Goal: Check status: Check status

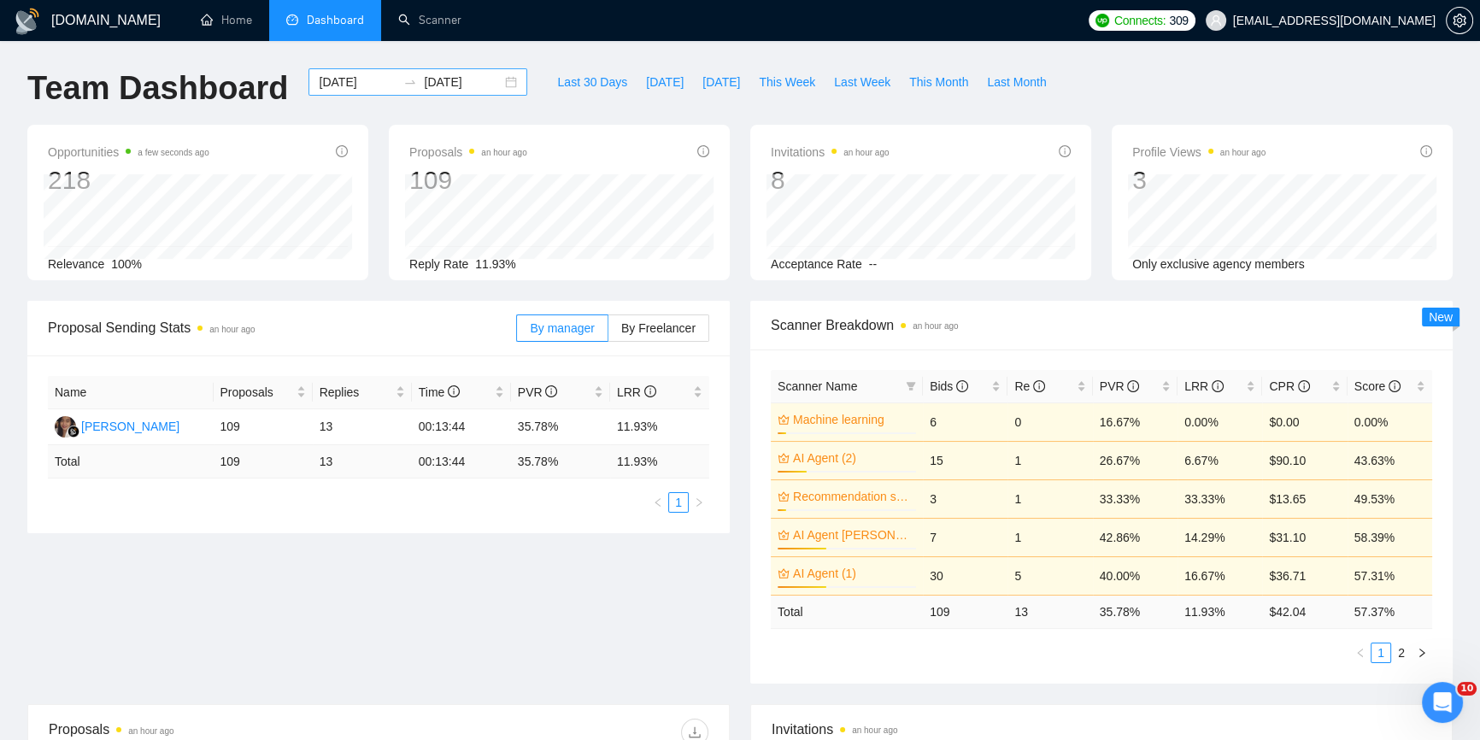
click at [503, 81] on div "2025-09-07 2025-10-07" at bounding box center [418, 81] width 219 height 27
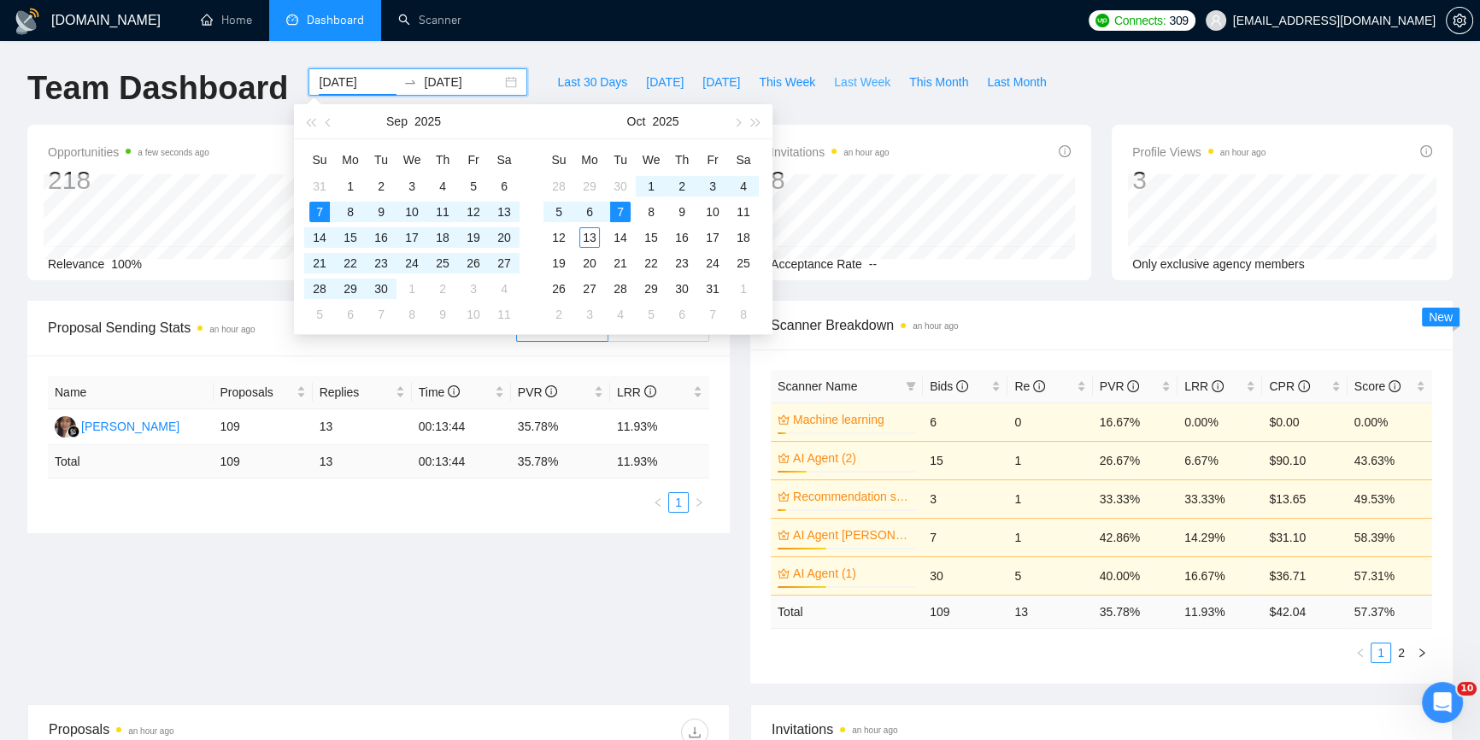
drag, startPoint x: 832, startPoint y: 83, endPoint x: 915, endPoint y: 147, distance: 104.1
click at [834, 83] on span "Last Week" at bounding box center [862, 82] width 56 height 19
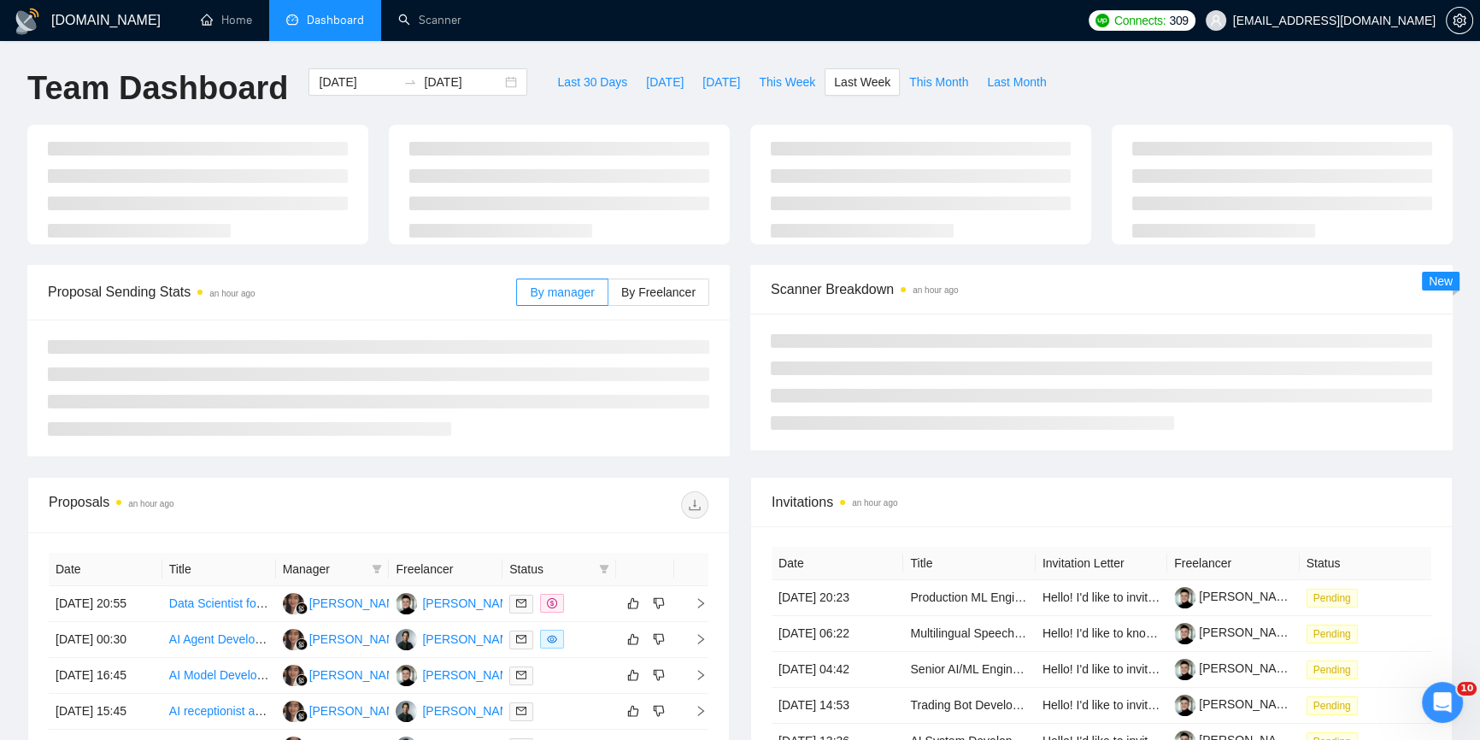
type input "2025-10-06"
type input "2025-10-12"
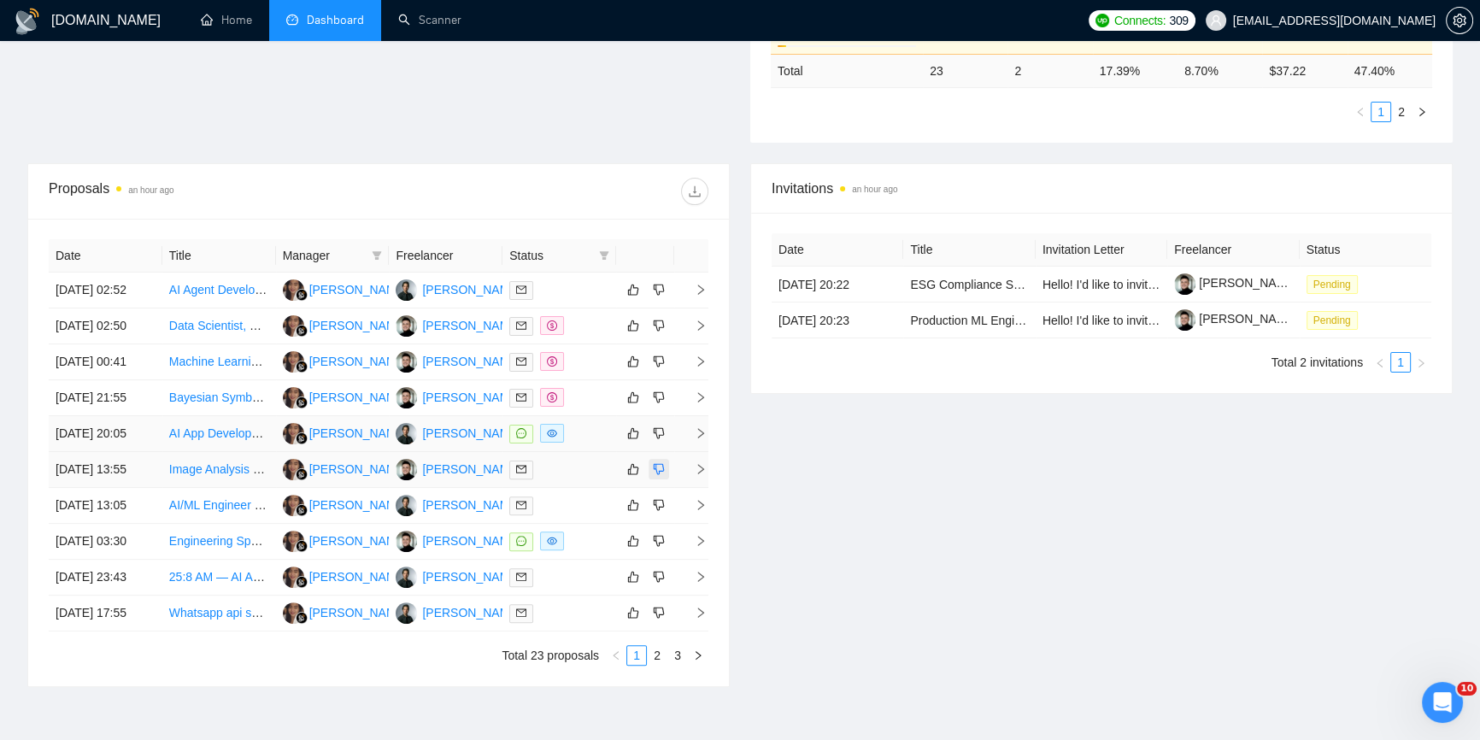
scroll to position [544, 0]
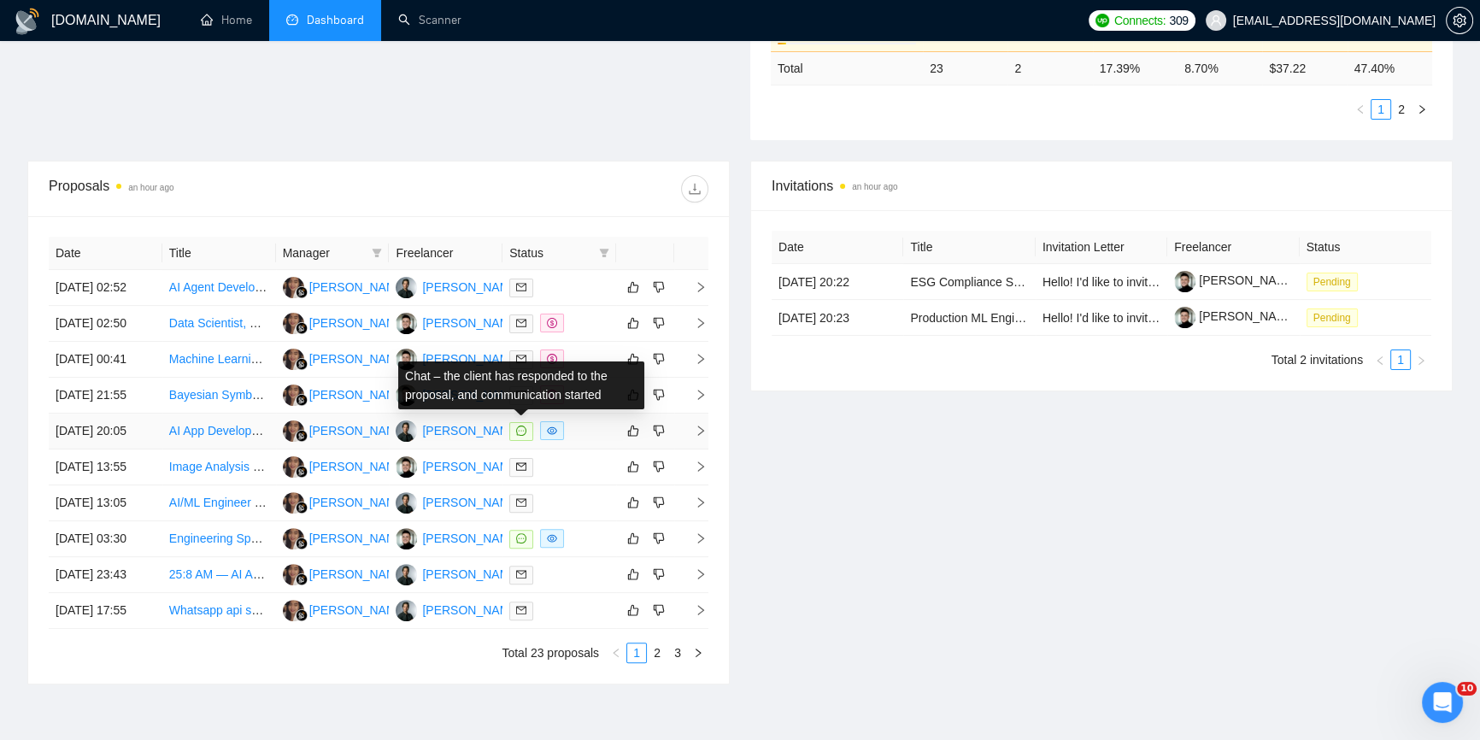
click at [514, 431] on span at bounding box center [521, 431] width 24 height 19
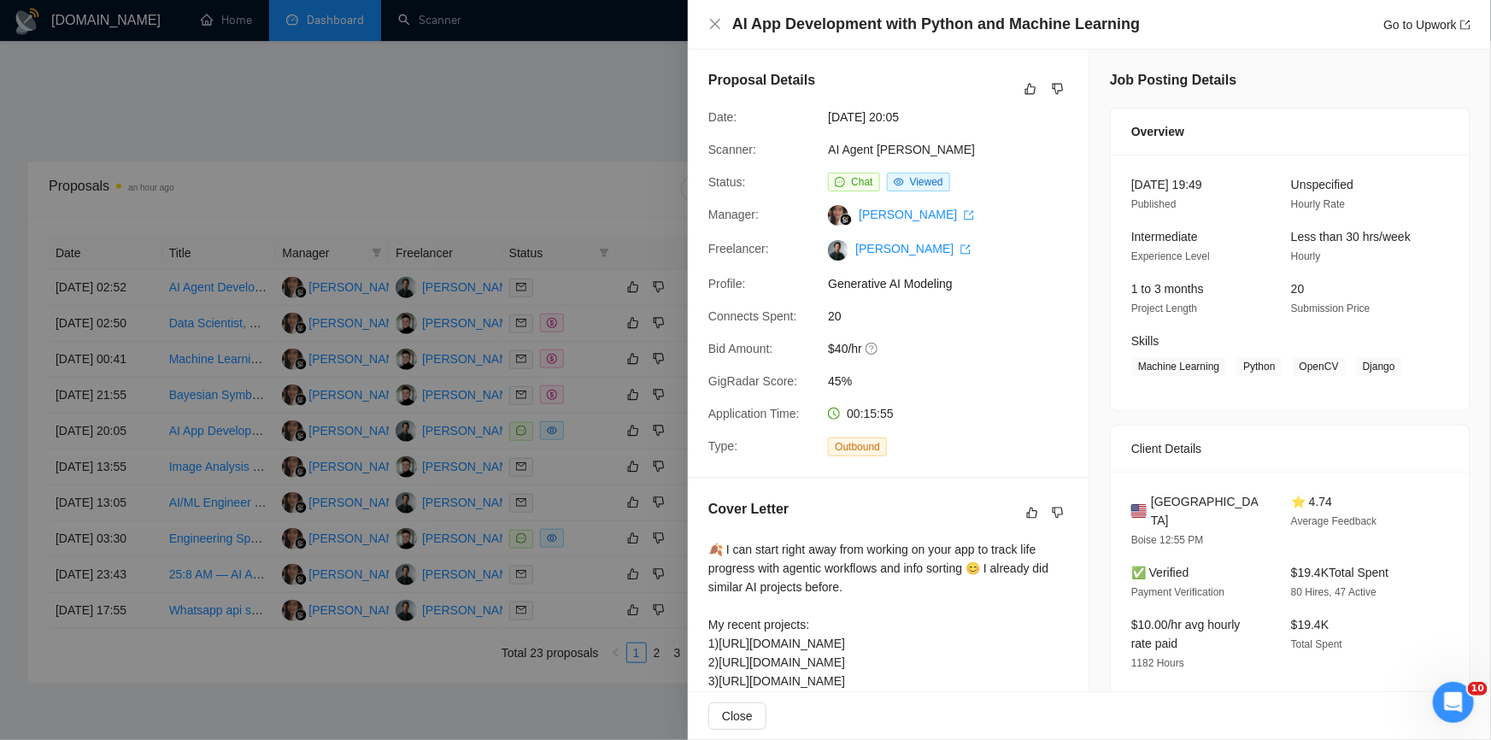
click at [550, 152] on div at bounding box center [745, 370] width 1491 height 740
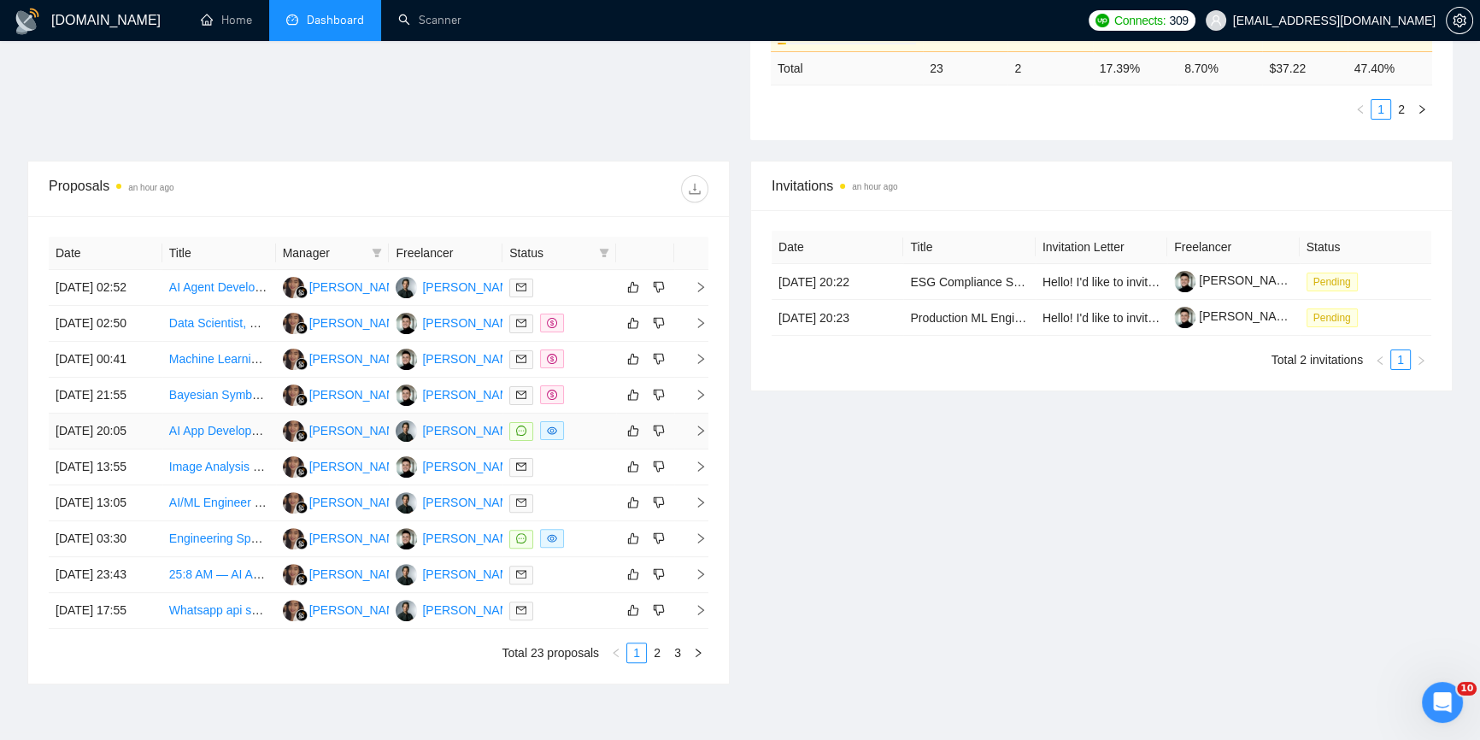
click at [522, 431] on icon "message" at bounding box center [521, 431] width 10 height 10
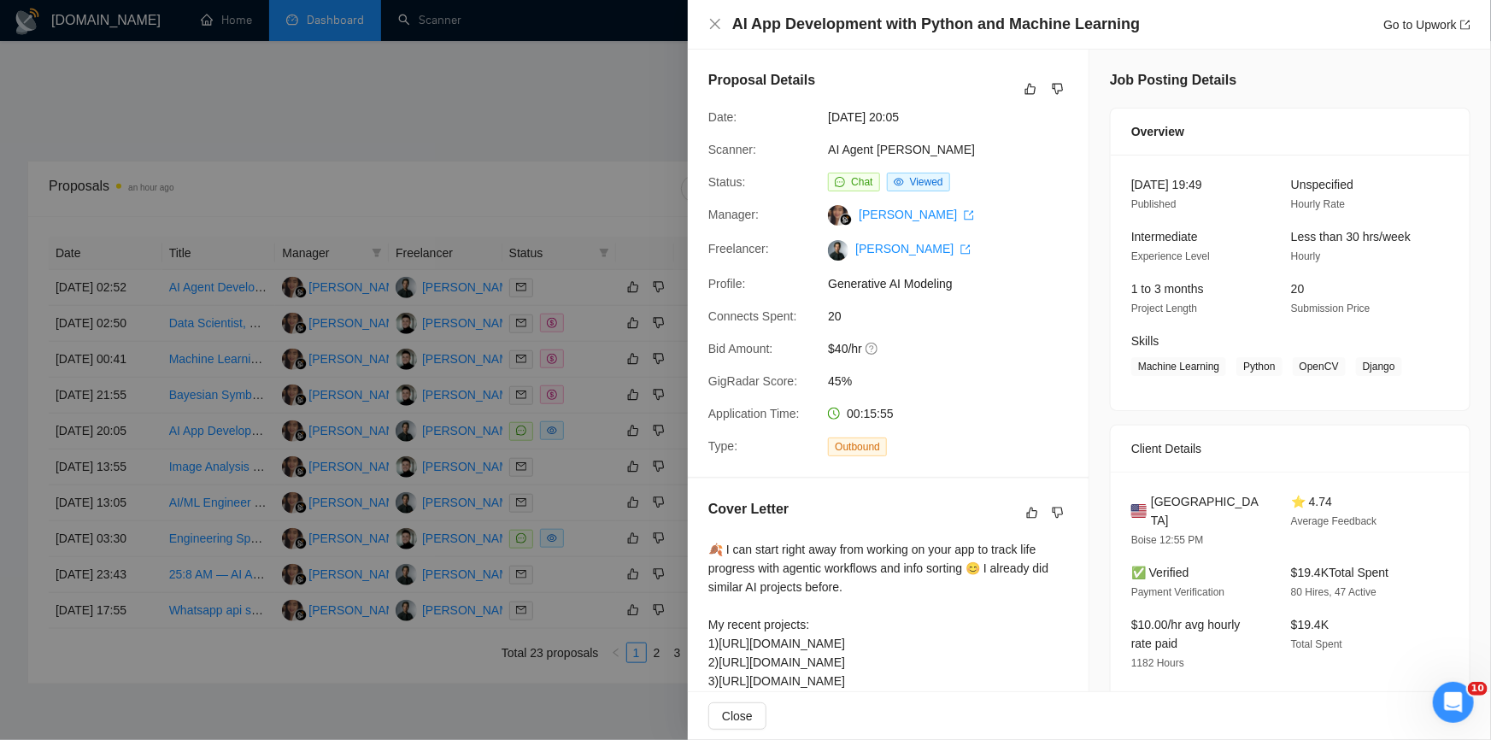
click at [410, 226] on div at bounding box center [745, 370] width 1491 height 740
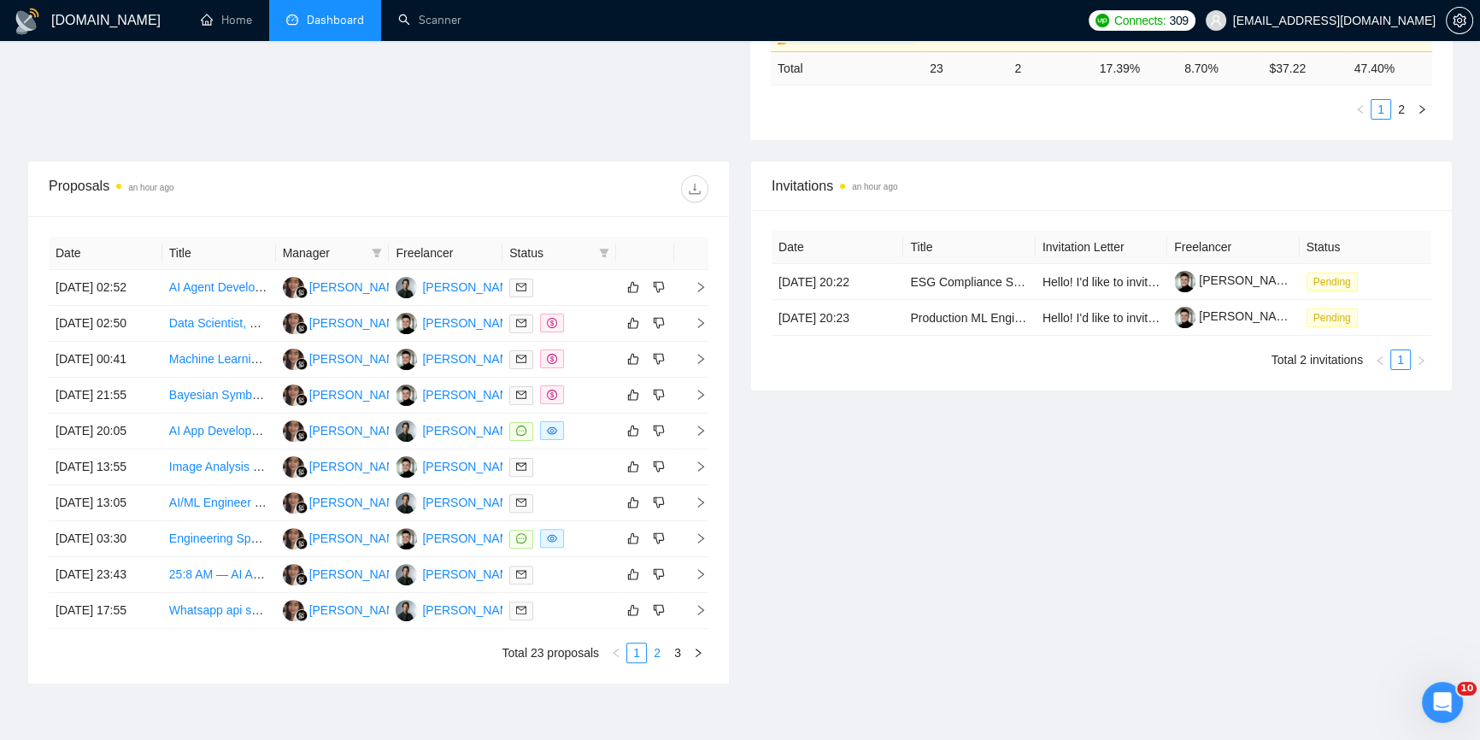
click at [652, 650] on link "2" at bounding box center [657, 653] width 19 height 19
click at [644, 656] on link "1" at bounding box center [636, 653] width 19 height 19
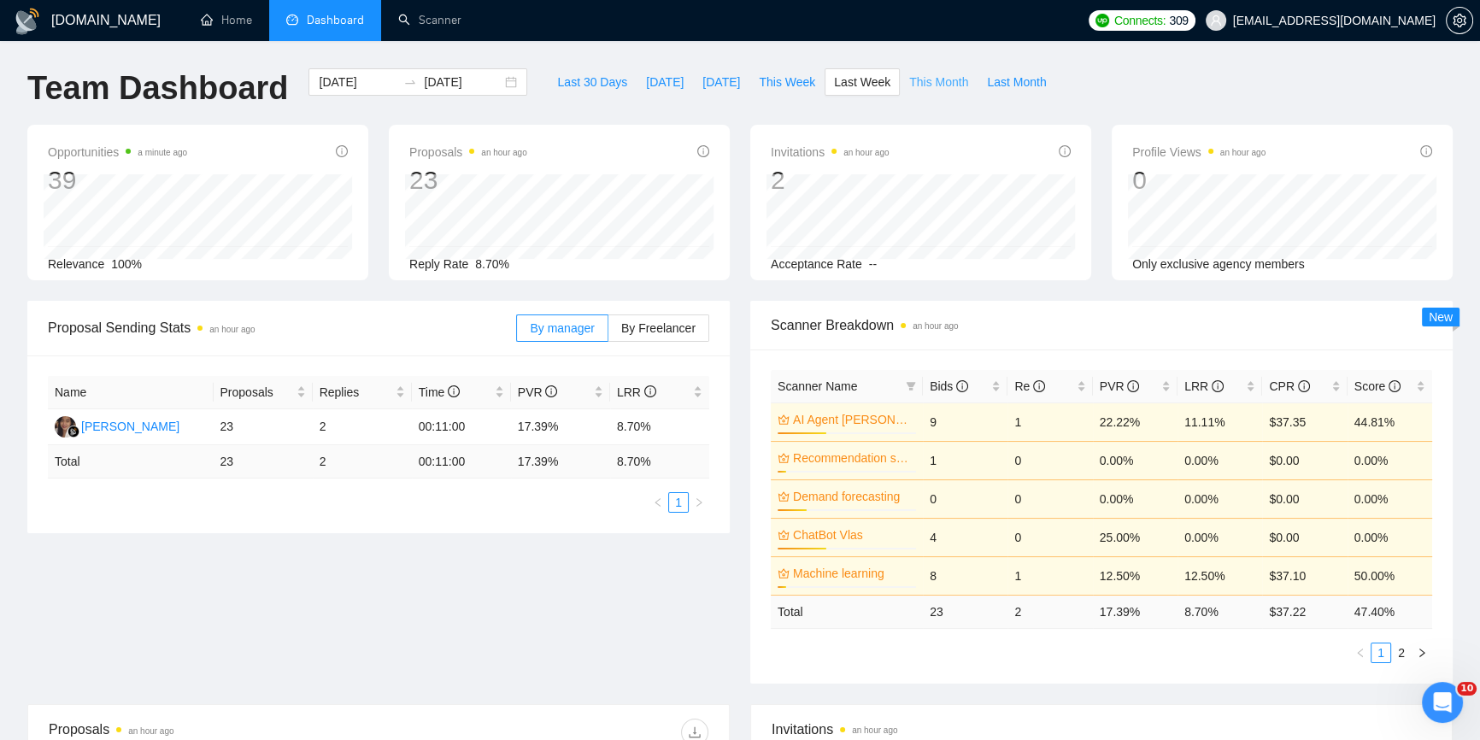
click at [938, 81] on span "This Month" at bounding box center [938, 82] width 59 height 19
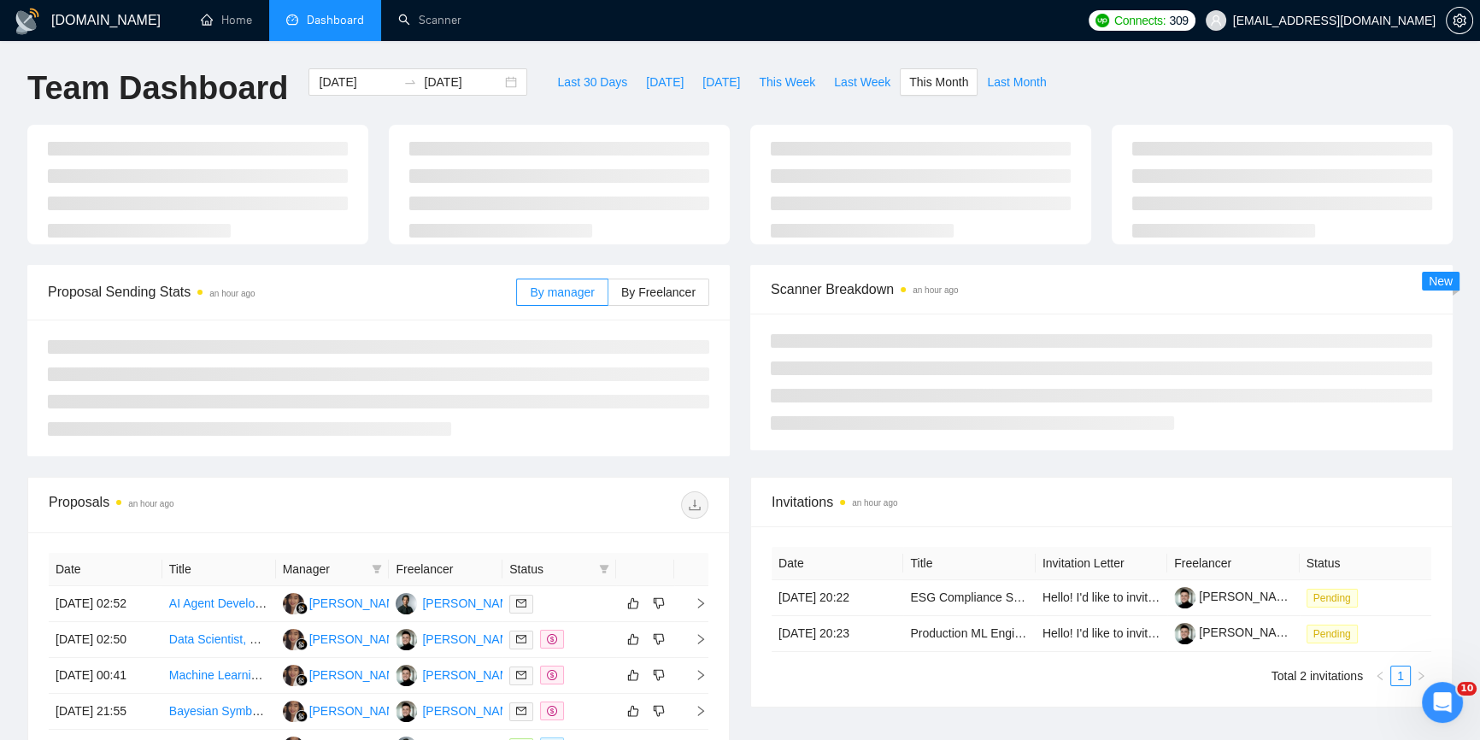
type input "2025-10-01"
type input "2025-10-31"
